Goal: Find specific page/section: Find specific page/section

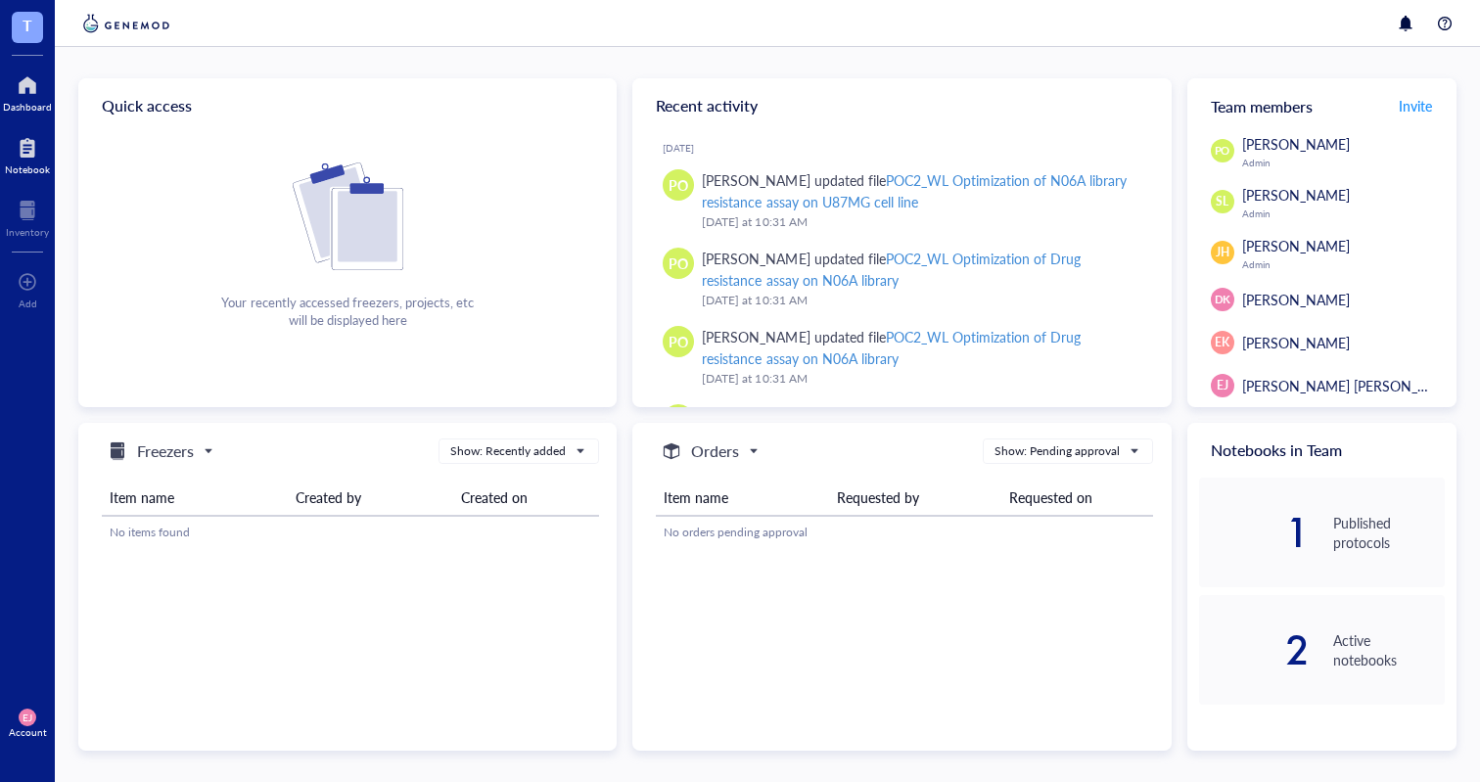
click at [25, 150] on div at bounding box center [27, 147] width 45 height 31
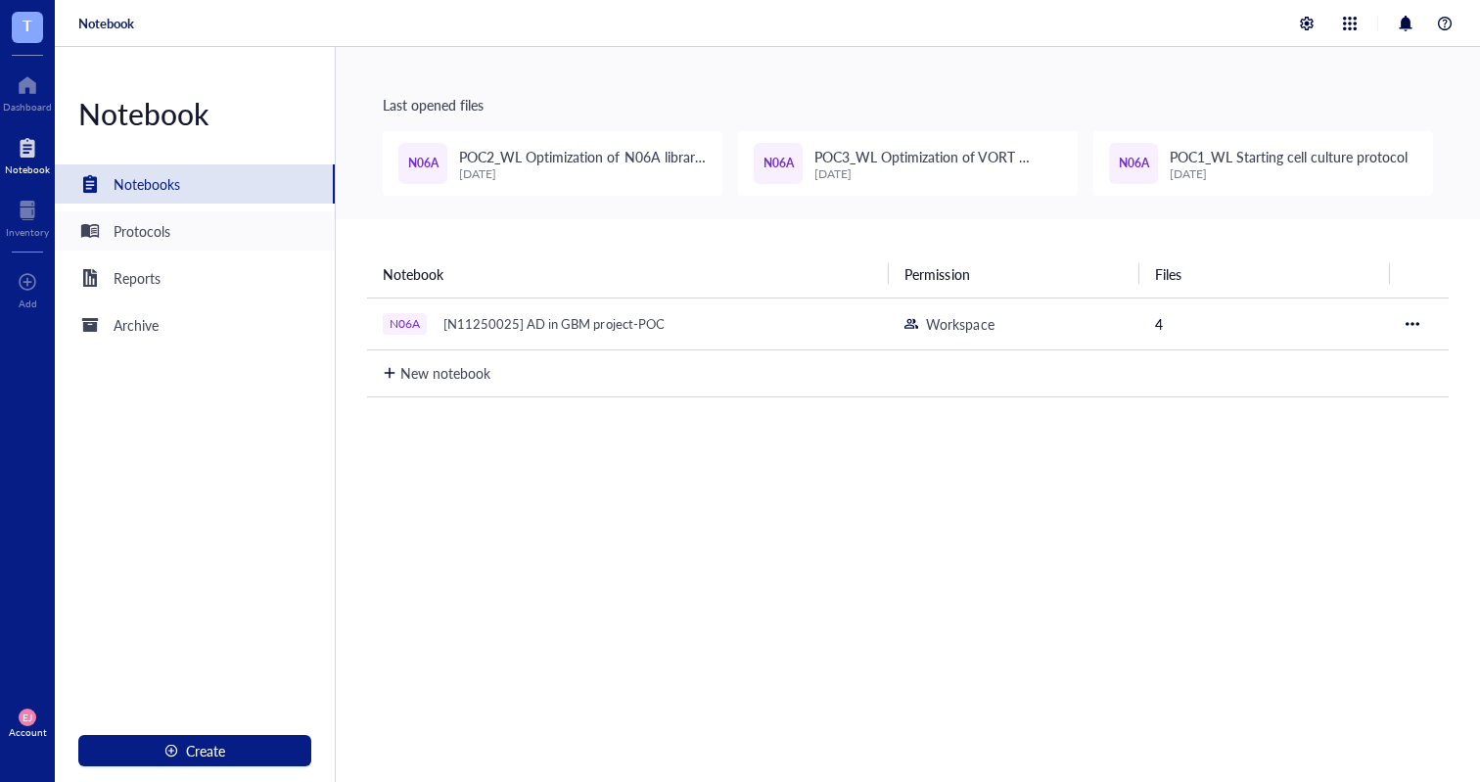
click at [182, 233] on div "Protocols" at bounding box center [195, 230] width 280 height 39
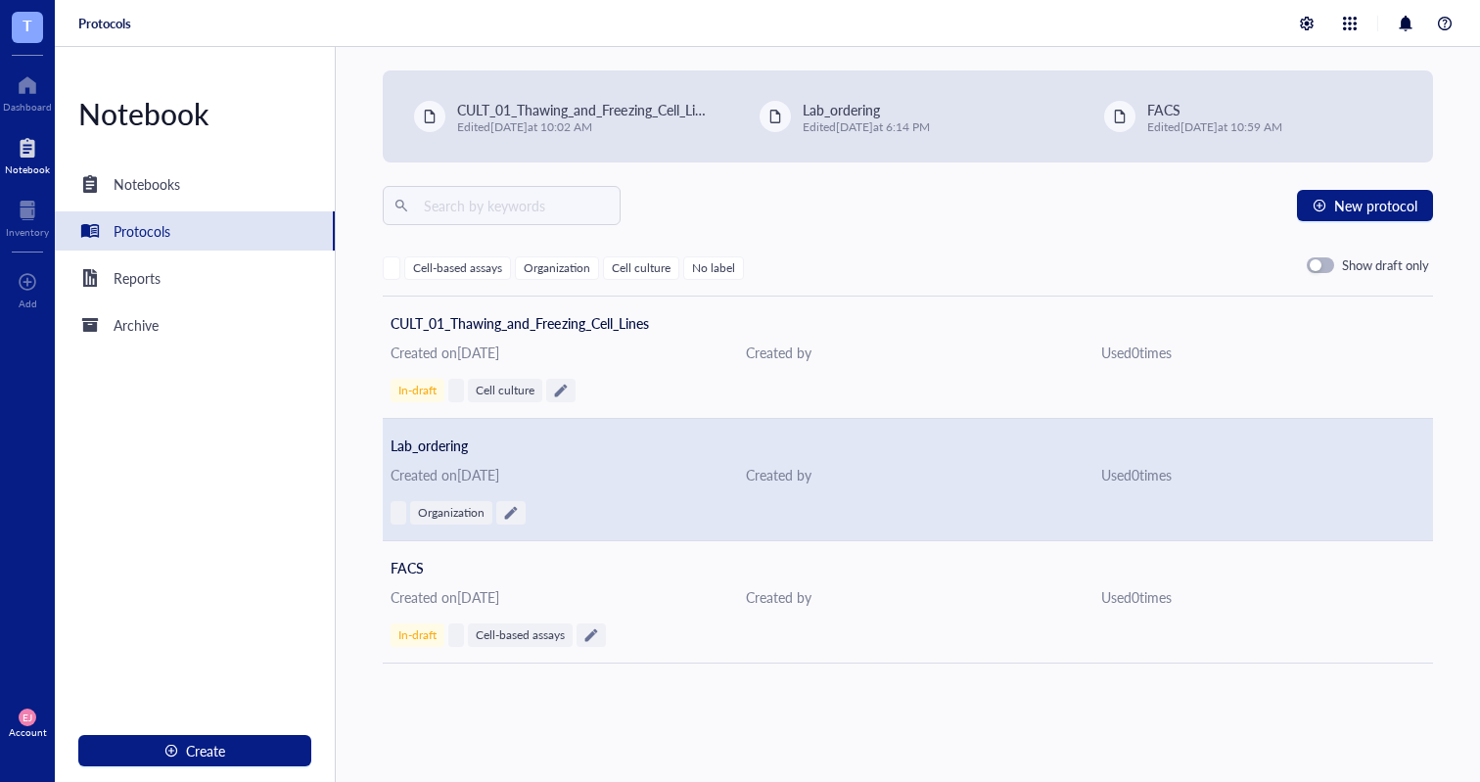
click at [435, 442] on span "Lab_ordering" at bounding box center [429, 446] width 77 height 20
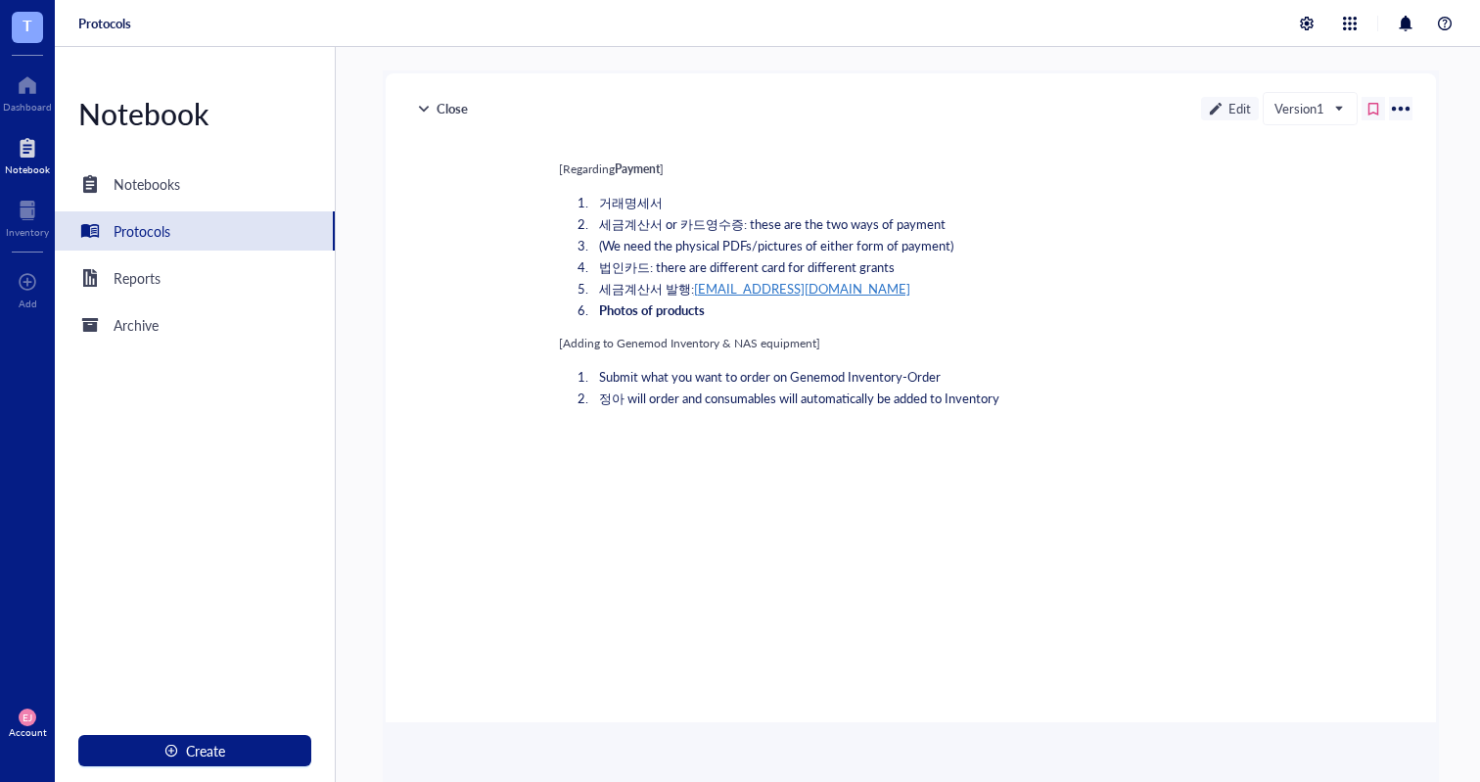
scroll to position [507, 0]
click at [28, 222] on div at bounding box center [27, 210] width 43 height 31
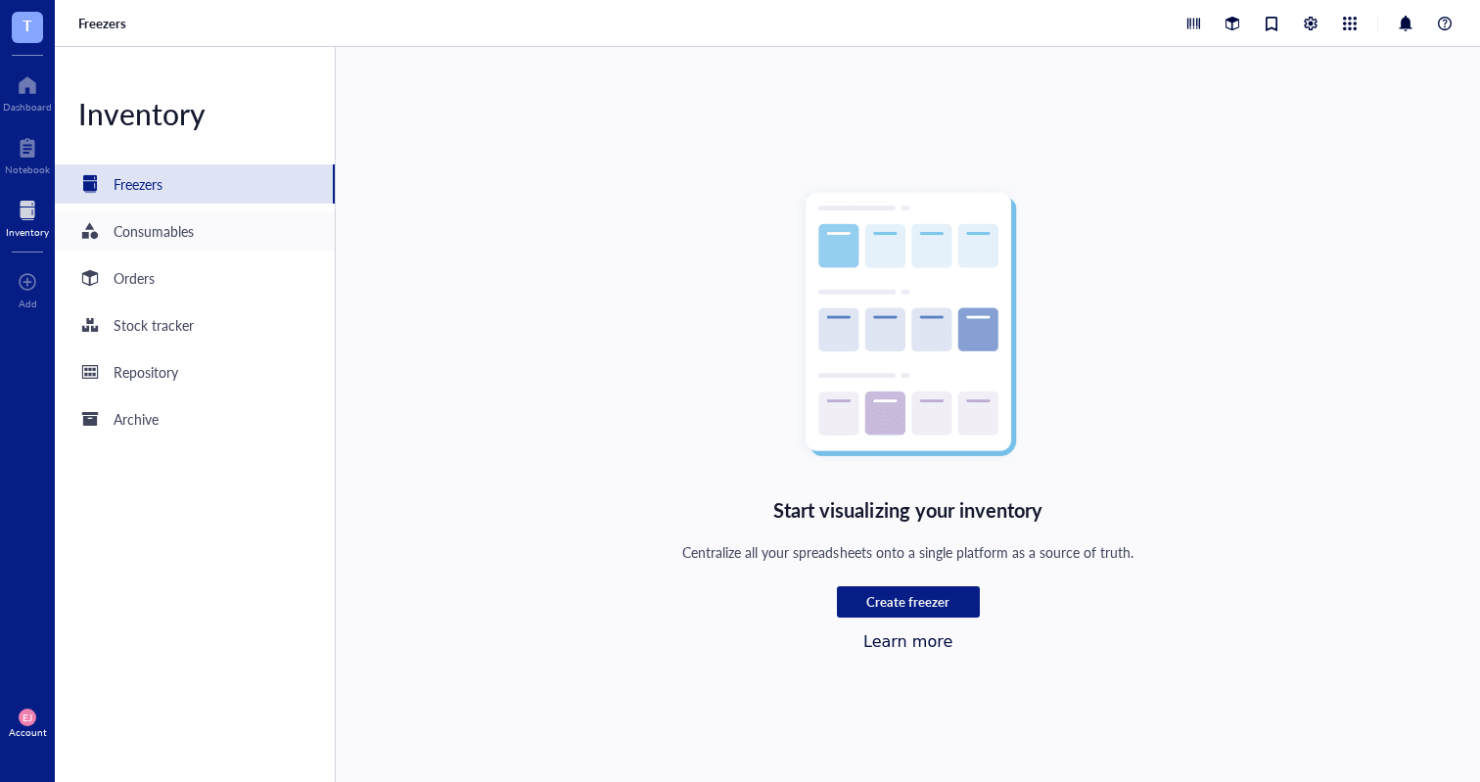
click at [170, 227] on div "Consumables" at bounding box center [154, 231] width 80 height 22
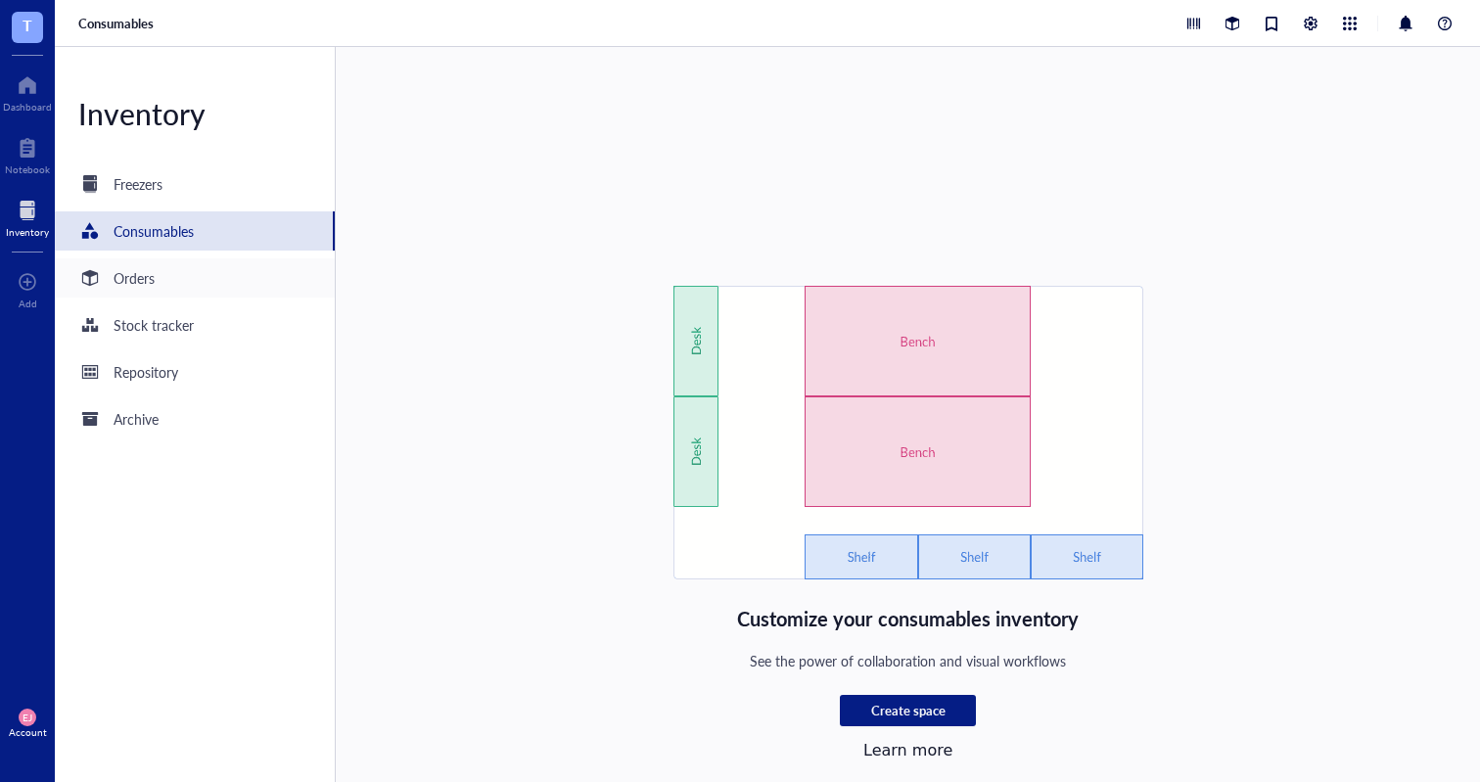
click at [174, 279] on div "Orders" at bounding box center [195, 277] width 280 height 39
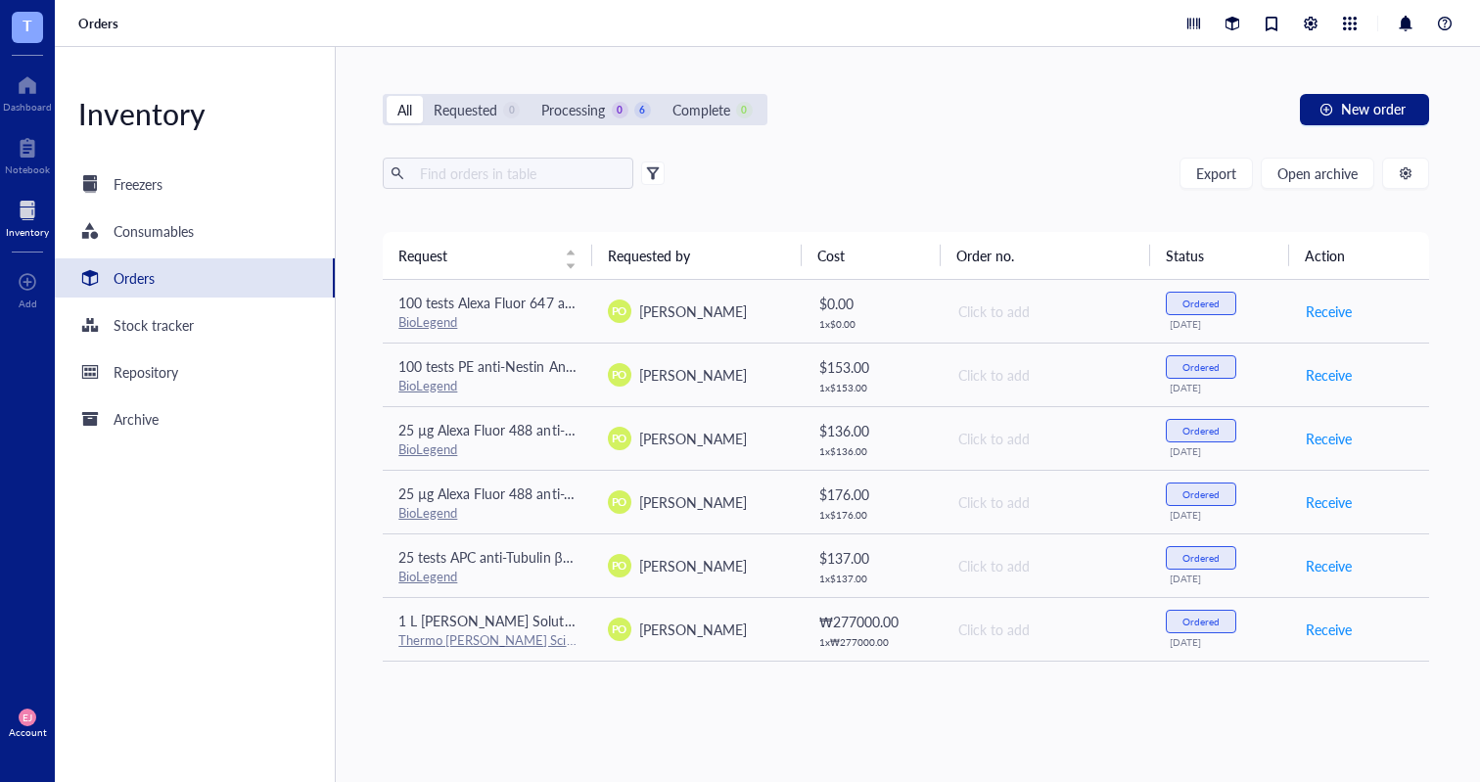
click at [28, 22] on span "T" at bounding box center [28, 25] width 10 height 24
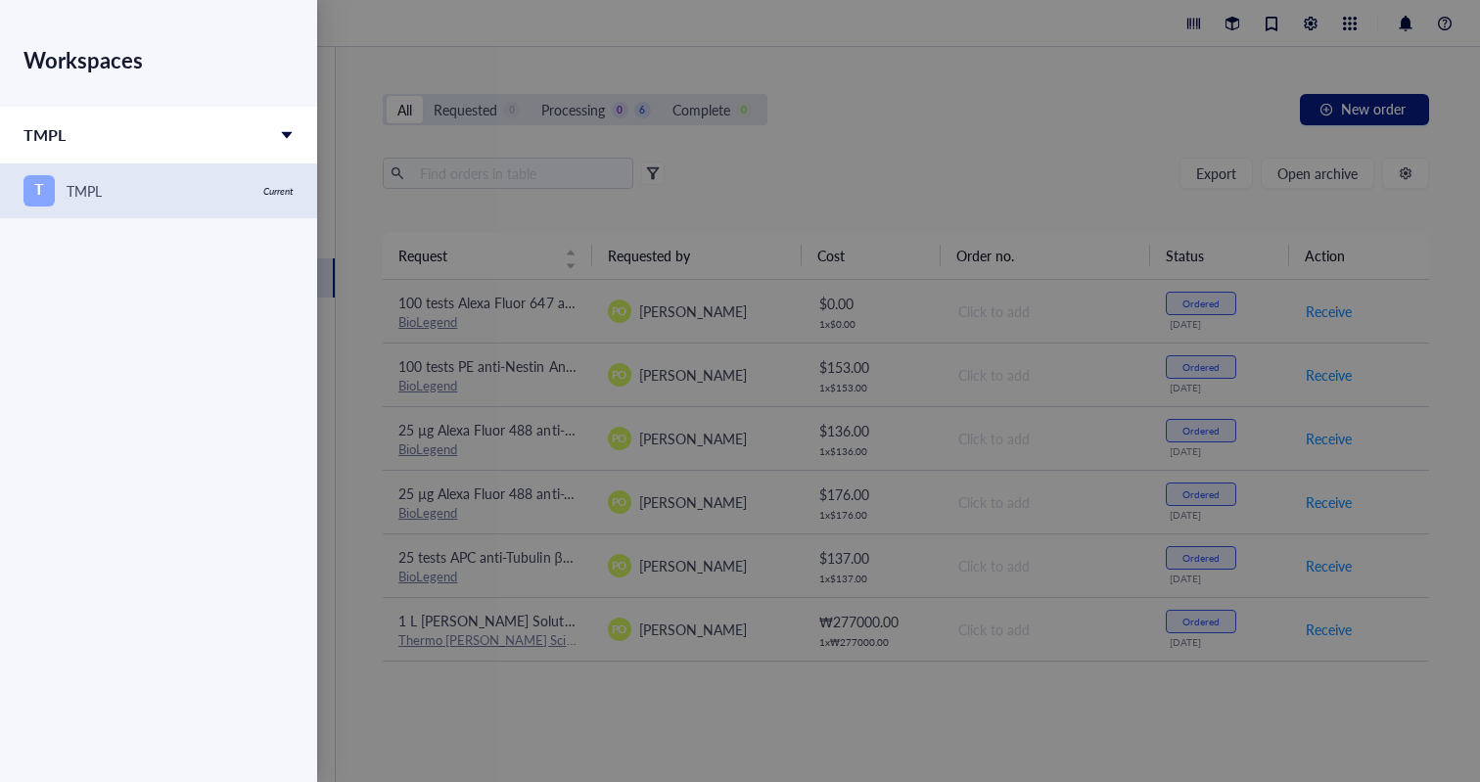
click at [145, 193] on div "T TMPL" at bounding box center [137, 190] width 228 height 31
